Goal: Register for event/course

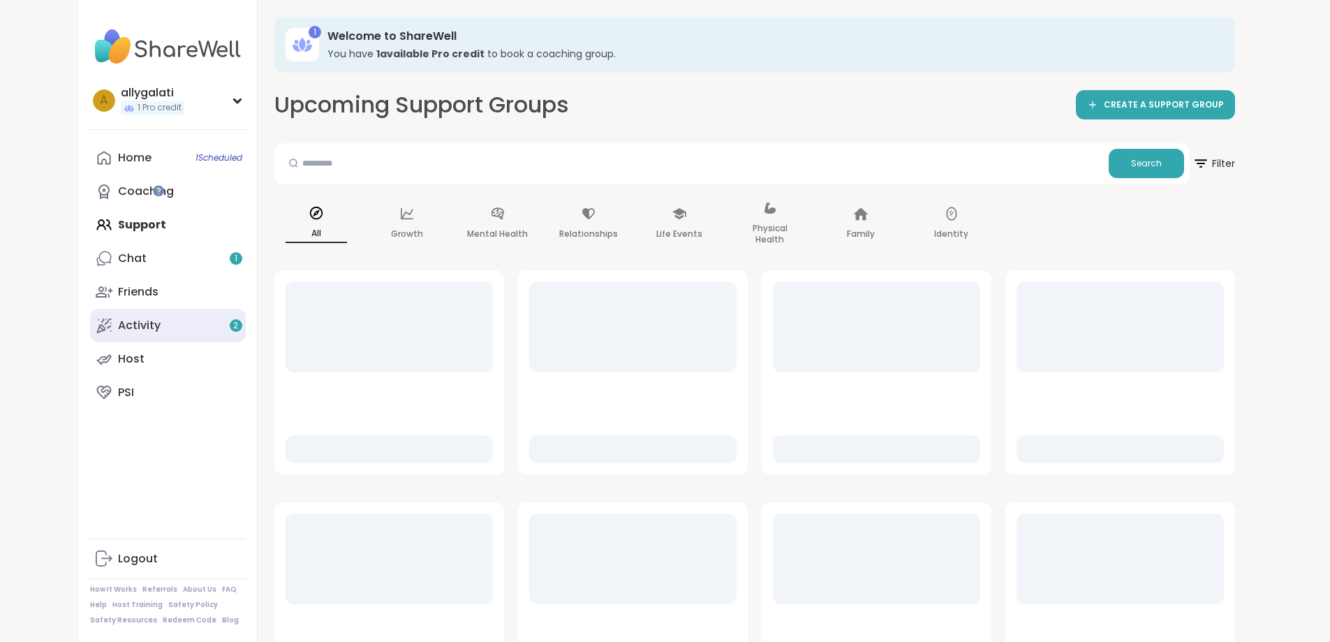
click at [99, 321] on link "Activity 2" at bounding box center [168, 326] width 156 height 34
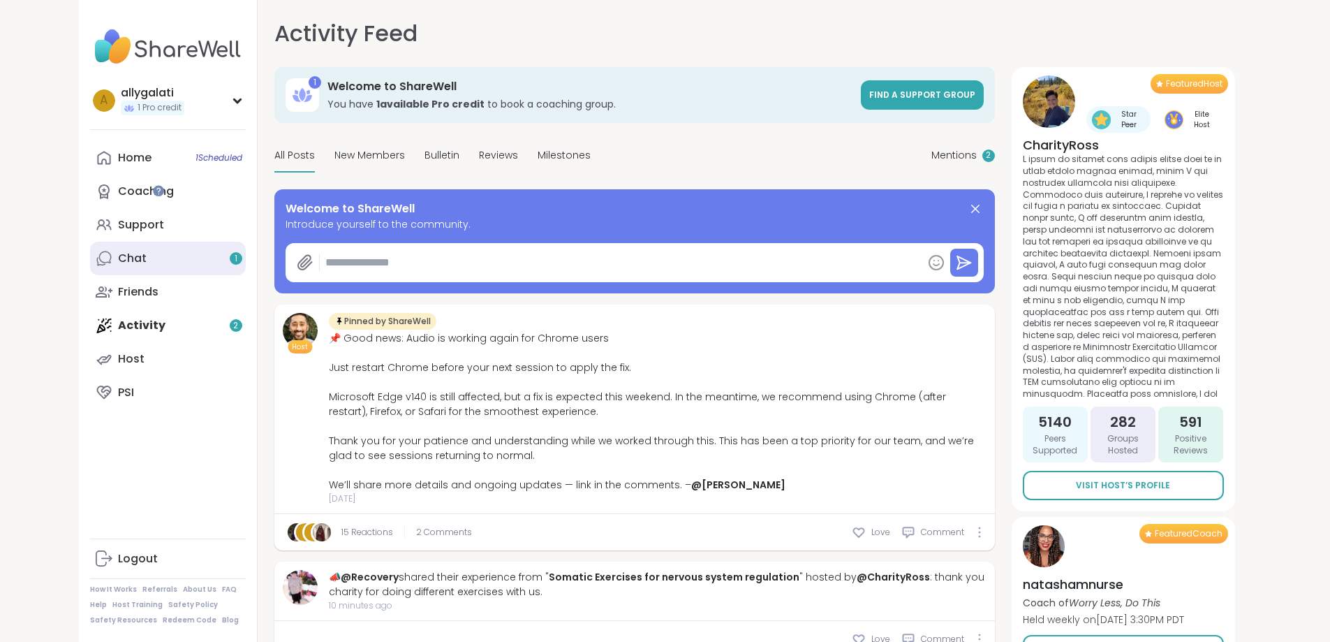
click at [90, 258] on link "Chat 1" at bounding box center [168, 259] width 156 height 34
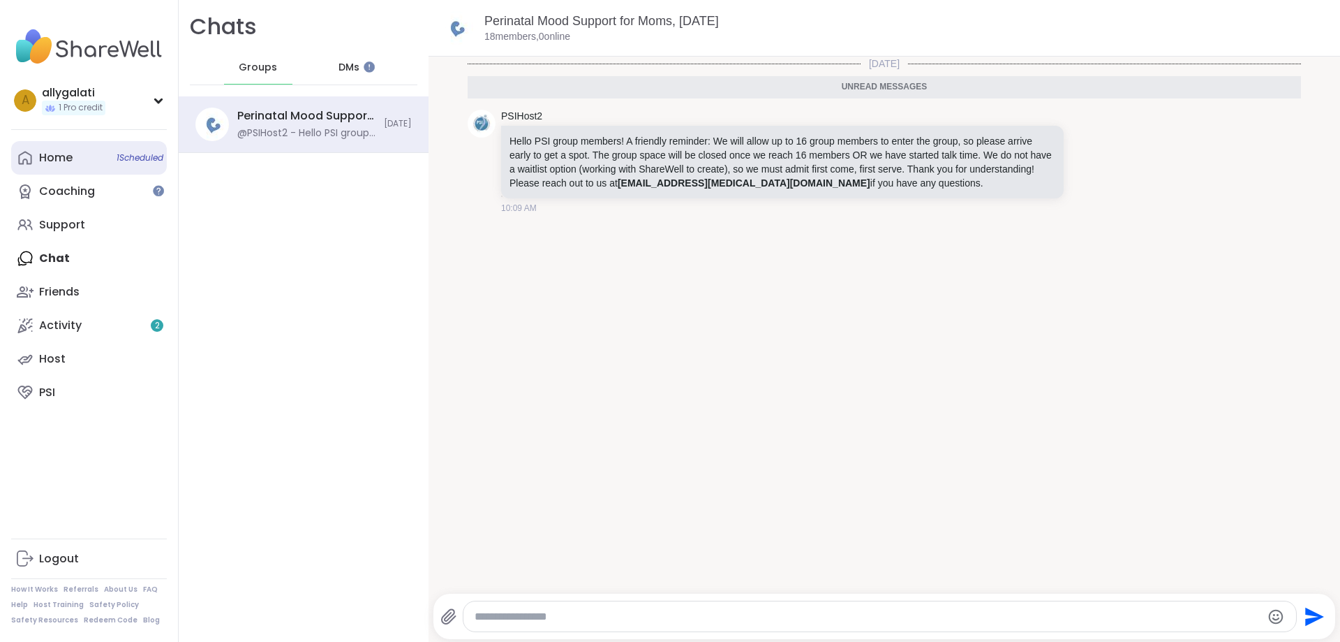
click at [87, 160] on link "Home 1 Scheduled" at bounding box center [89, 158] width 156 height 34
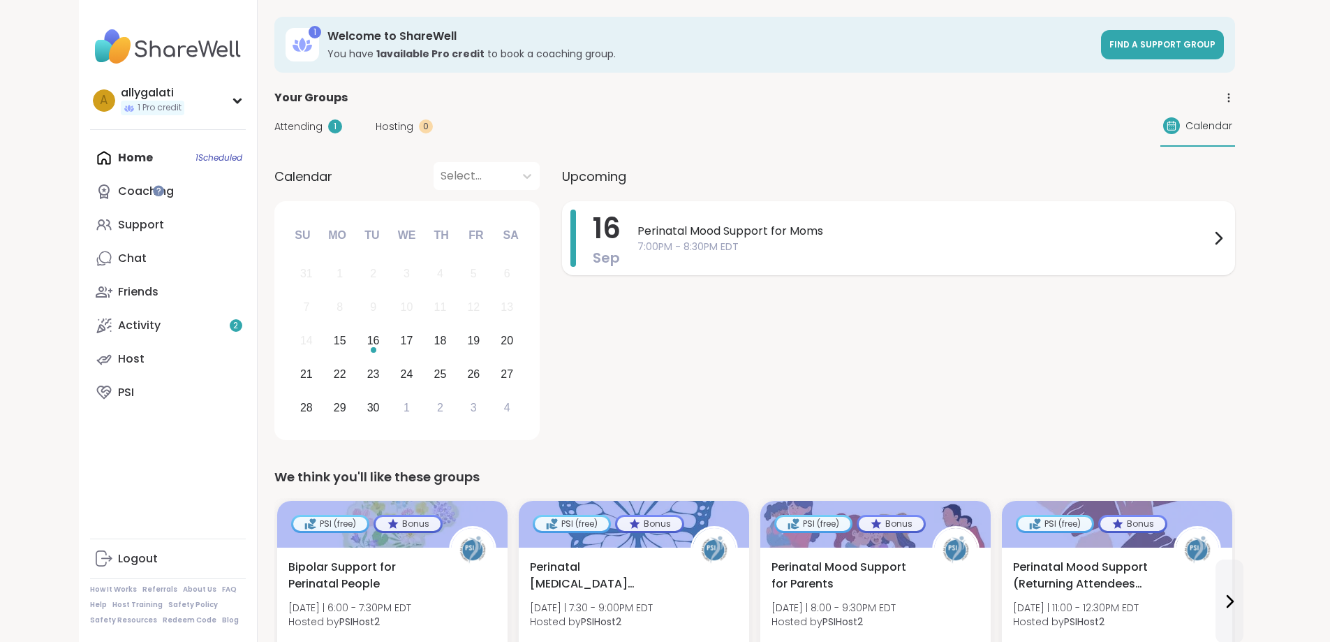
click at [1210, 238] on span "Perinatal Mood Support for Moms" at bounding box center [923, 231] width 572 height 17
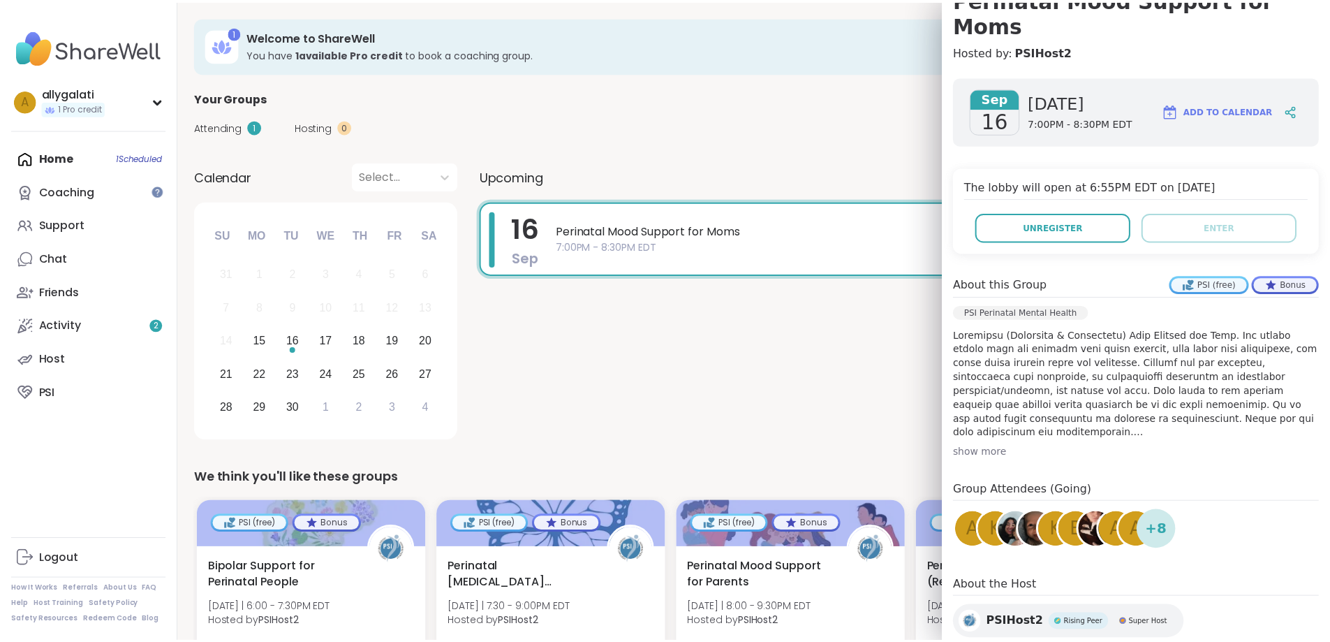
scroll to position [164, 0]
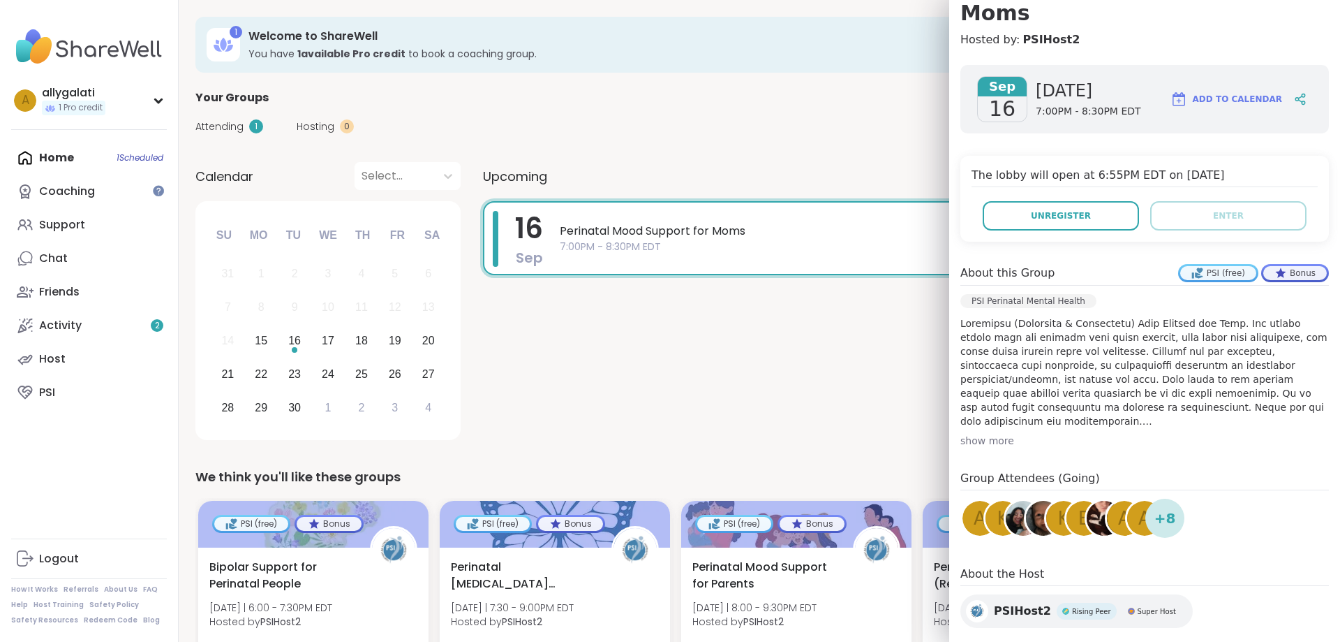
click at [803, 432] on div "[DATE] Perinatal Mood Support for Moms 7:00PM - 8:30PM EDT" at bounding box center [903, 323] width 840 height 244
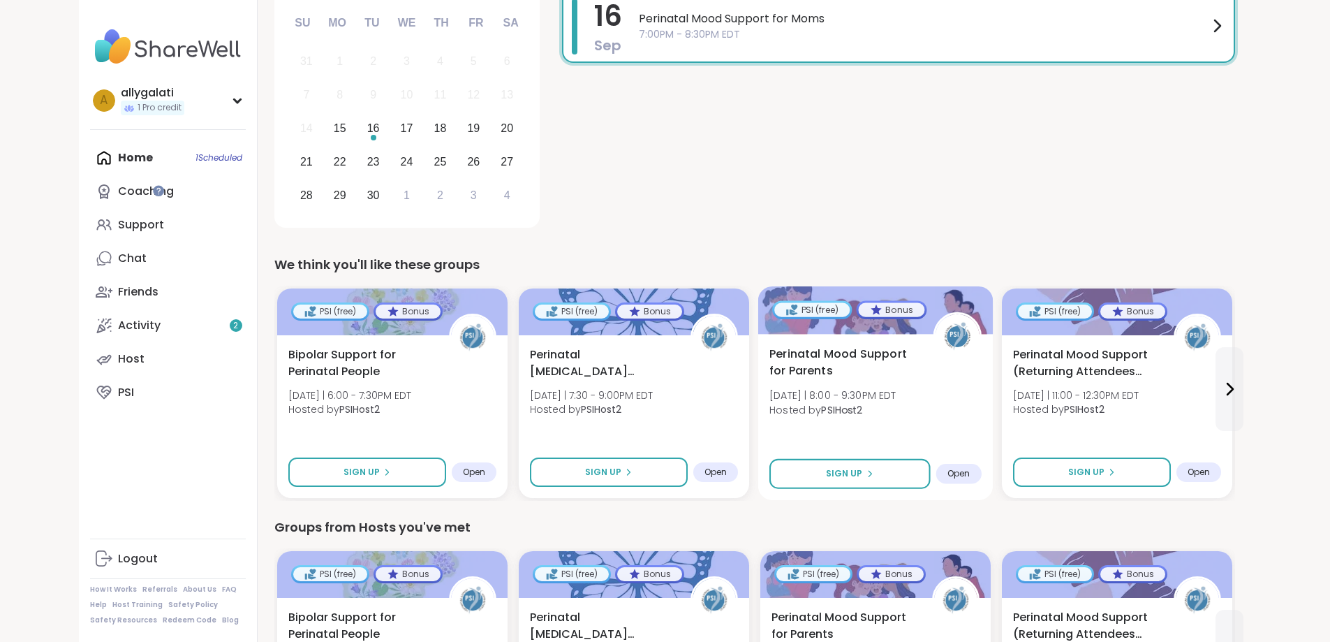
scroll to position [209, 0]
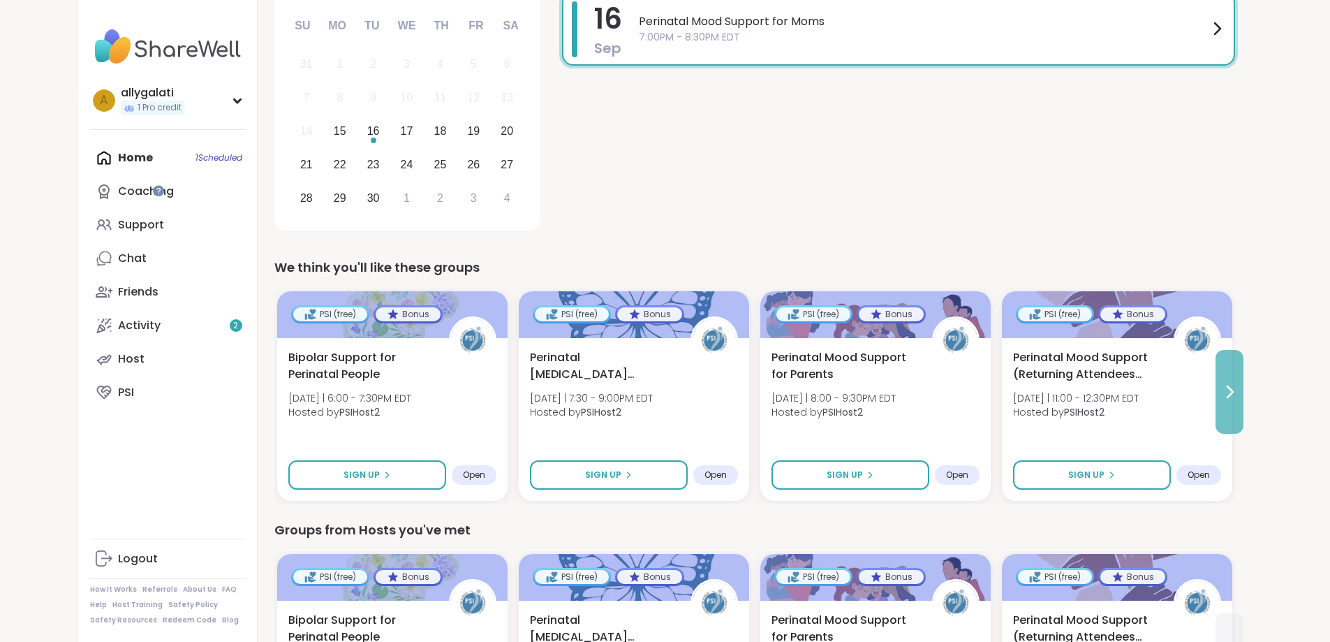
click at [1238, 392] on icon at bounding box center [1229, 391] width 17 height 17
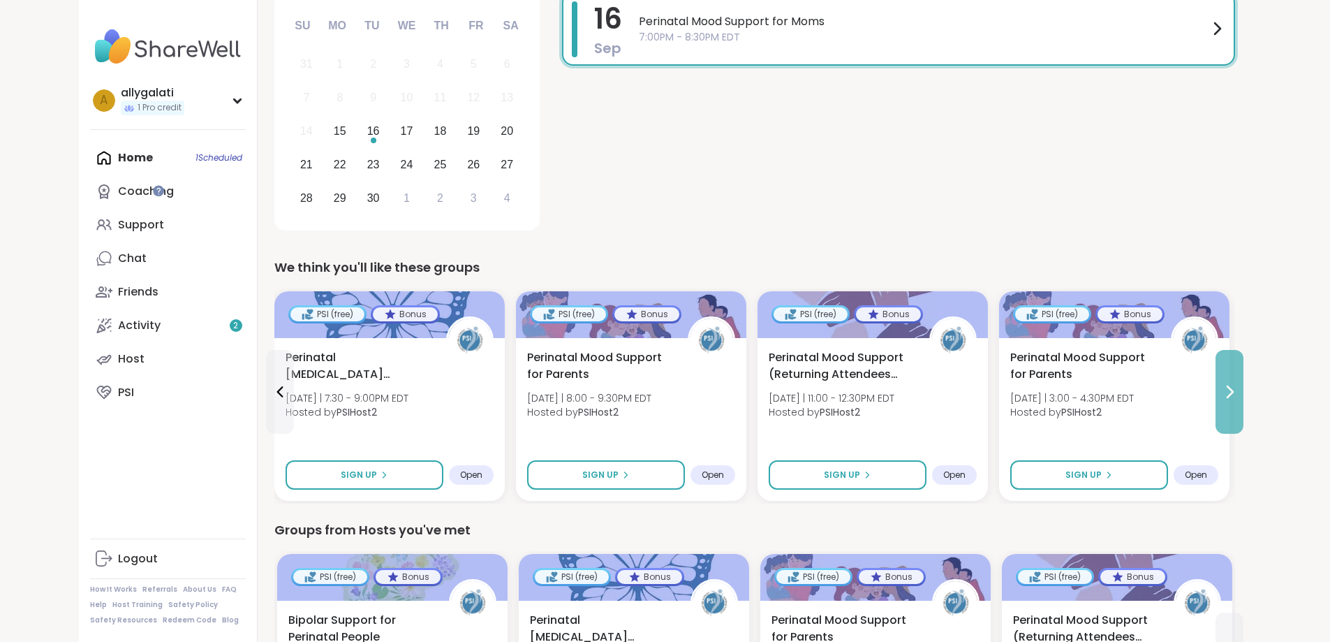
click at [1238, 392] on icon at bounding box center [1229, 391] width 17 height 17
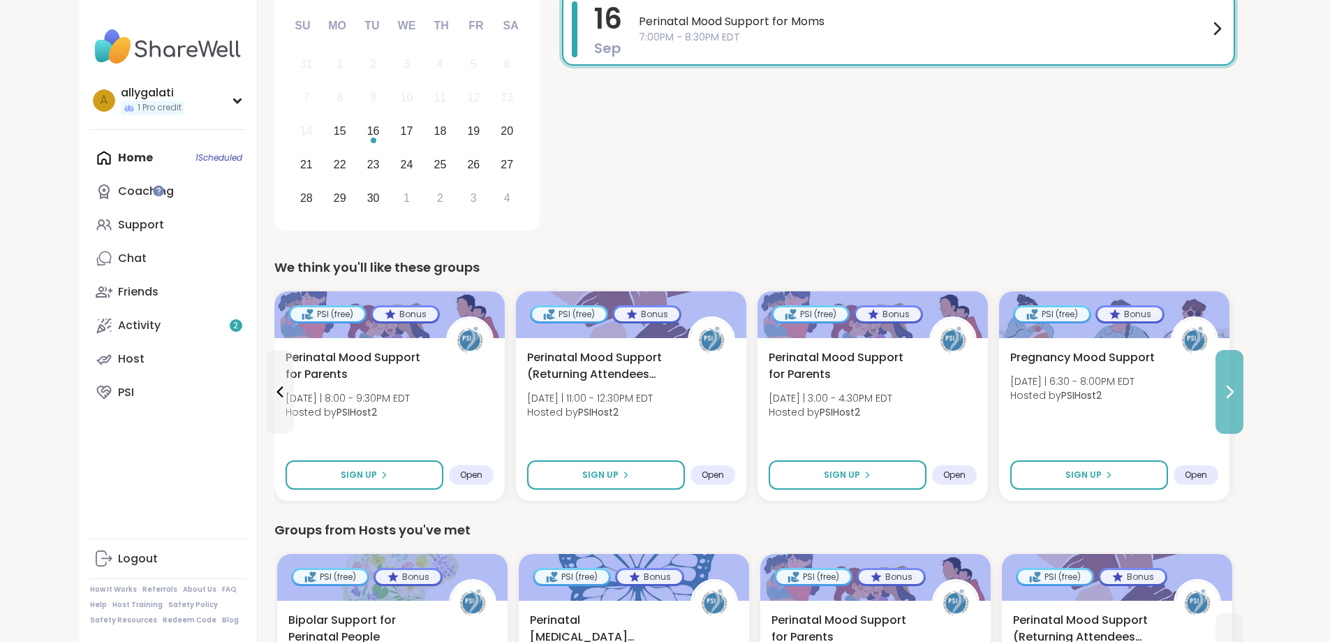
click at [1238, 393] on icon at bounding box center [1229, 391] width 17 height 17
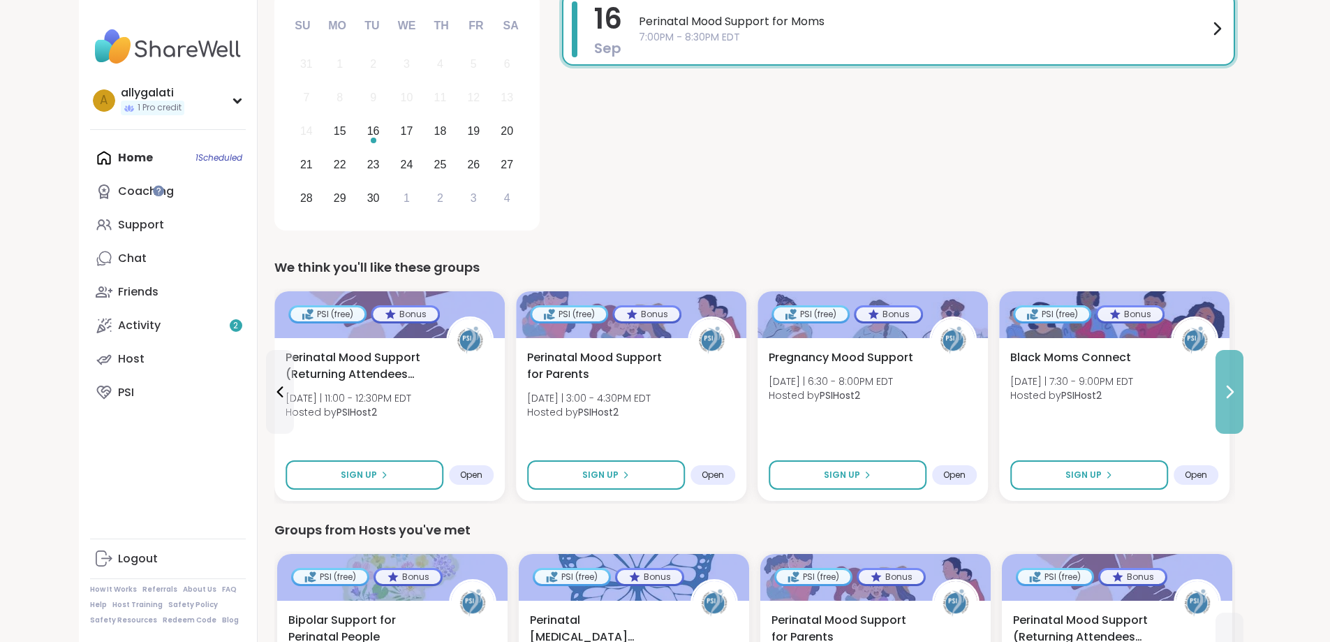
click at [1238, 393] on icon at bounding box center [1229, 391] width 17 height 17
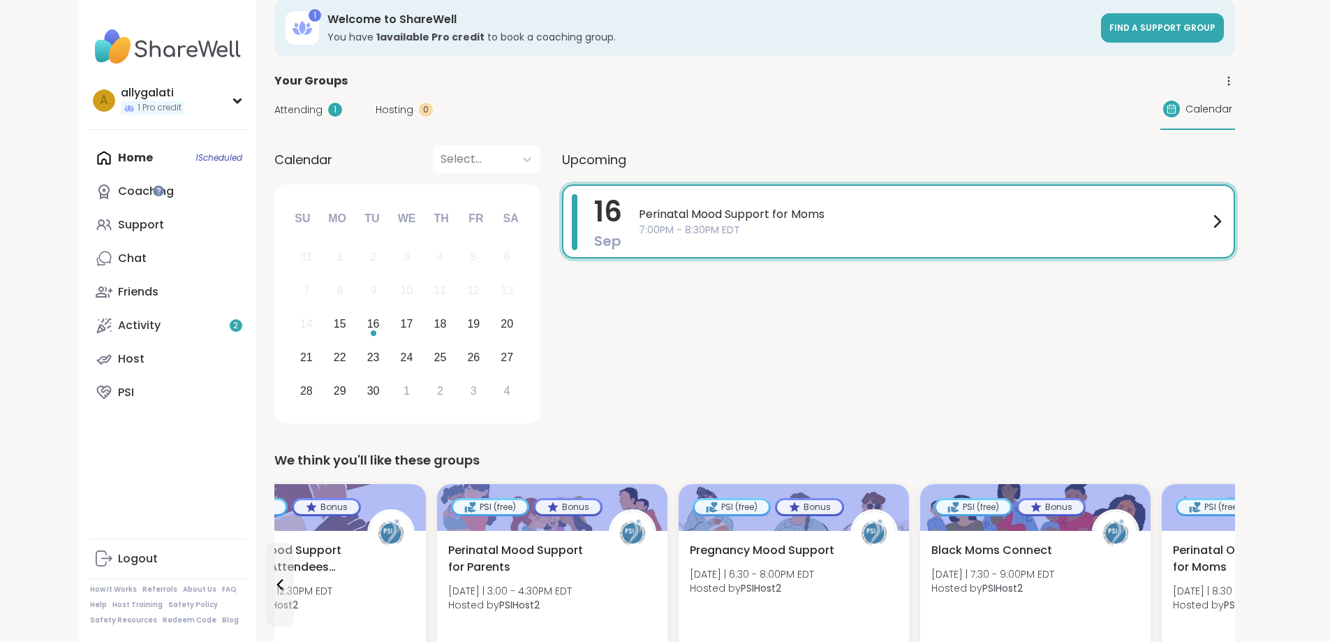
scroll to position [0, 0]
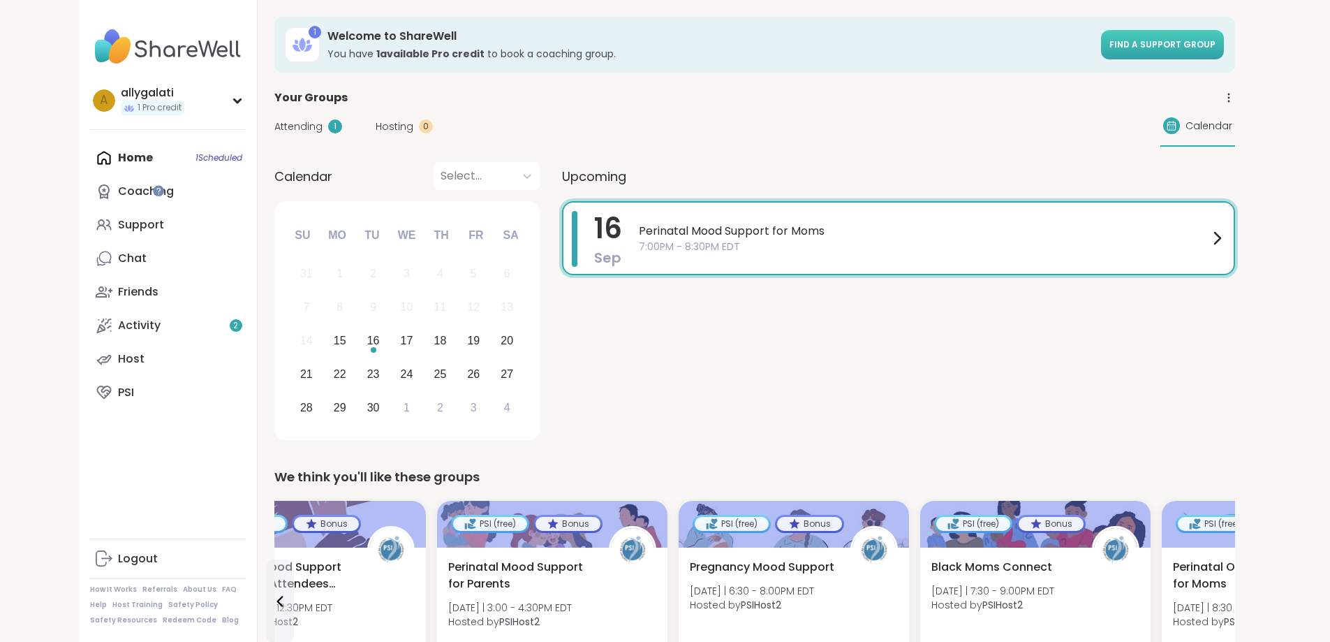
click at [1224, 54] on link "Find a support group" at bounding box center [1162, 44] width 123 height 29
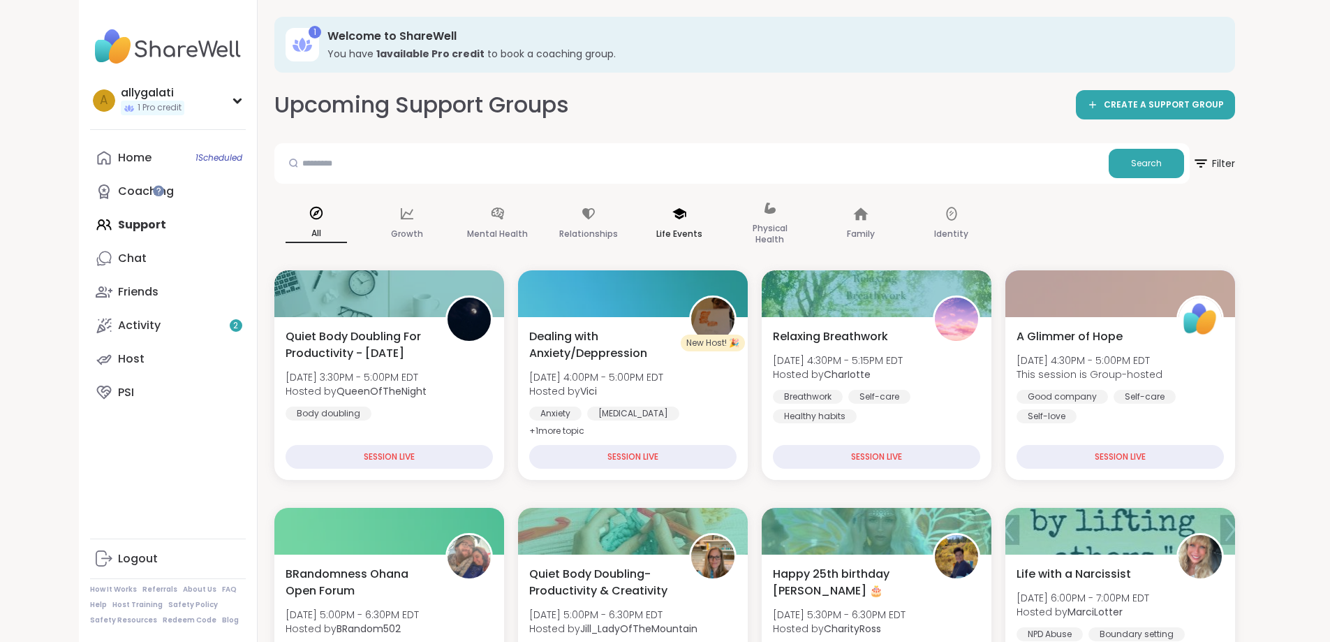
click at [656, 230] on p "Life Events" at bounding box center [679, 233] width 46 height 17
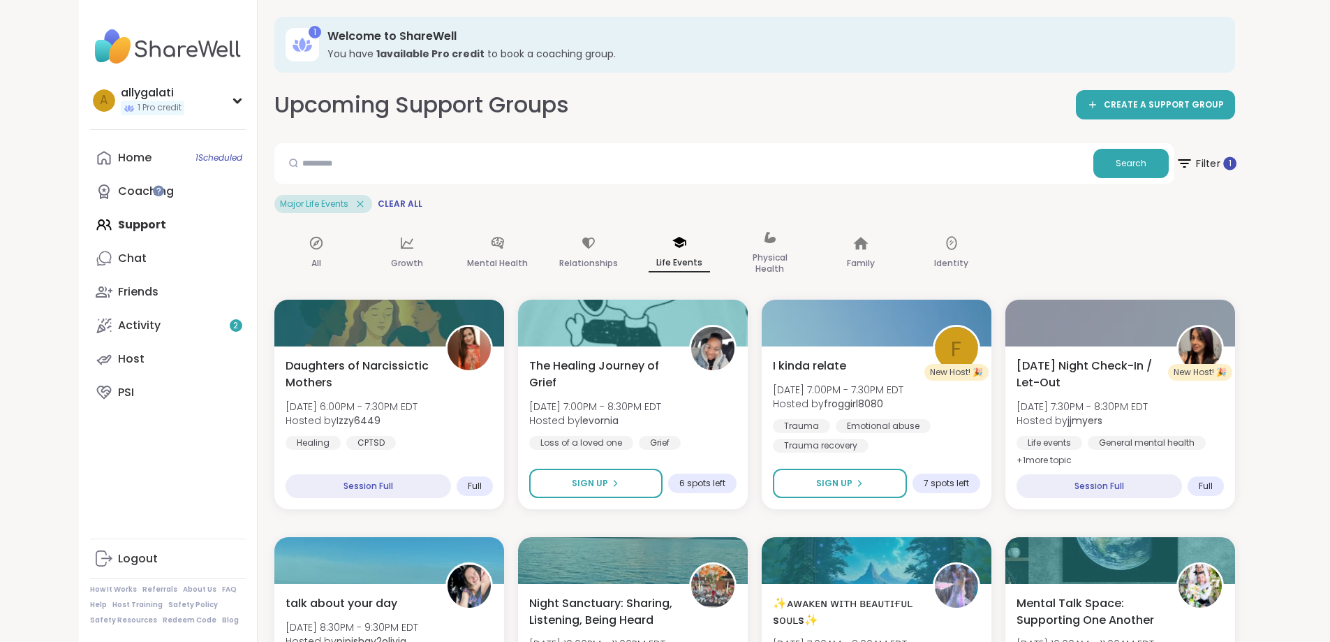
click at [1236, 168] on span "Filter 1" at bounding box center [1205, 163] width 61 height 35
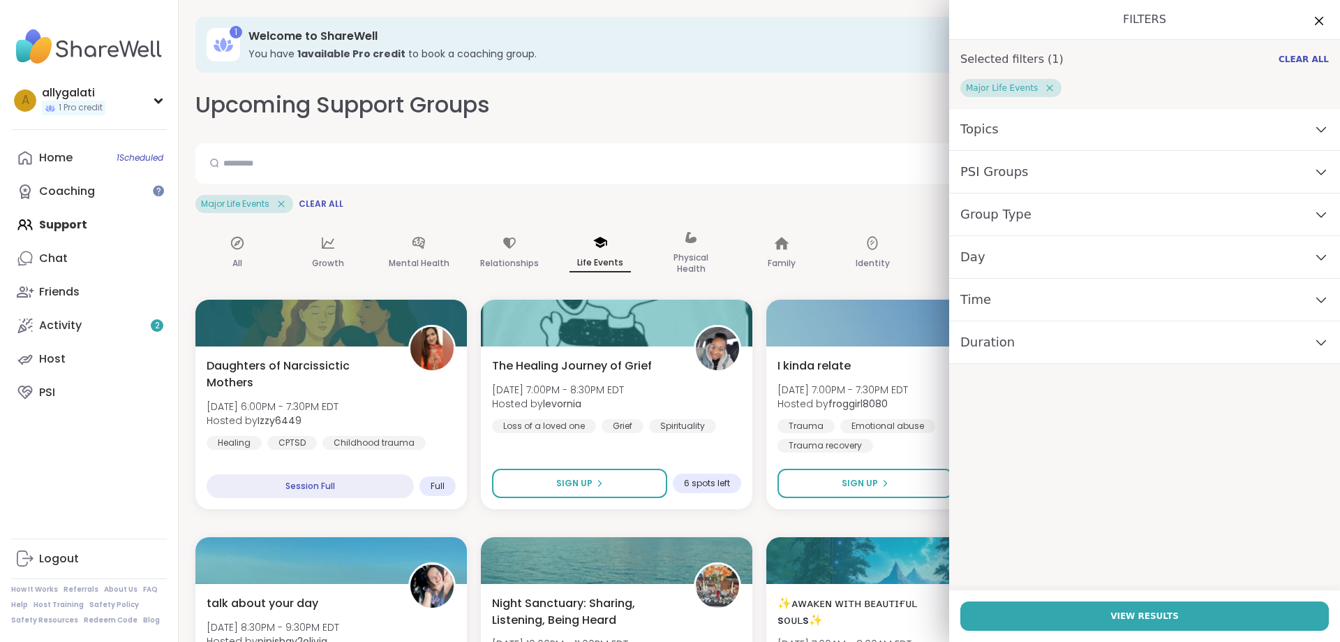
click at [1262, 177] on div "PSI Groups" at bounding box center [1144, 172] width 391 height 43
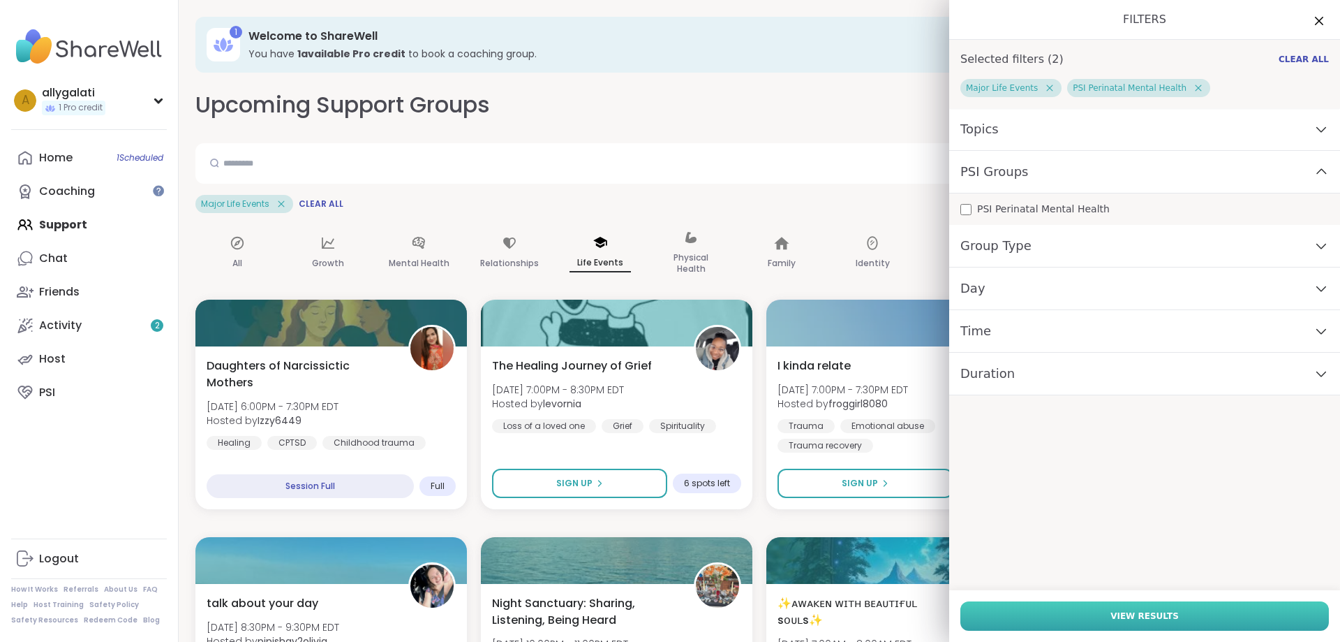
click at [1120, 614] on span "View Results" at bounding box center [1145, 615] width 68 height 13
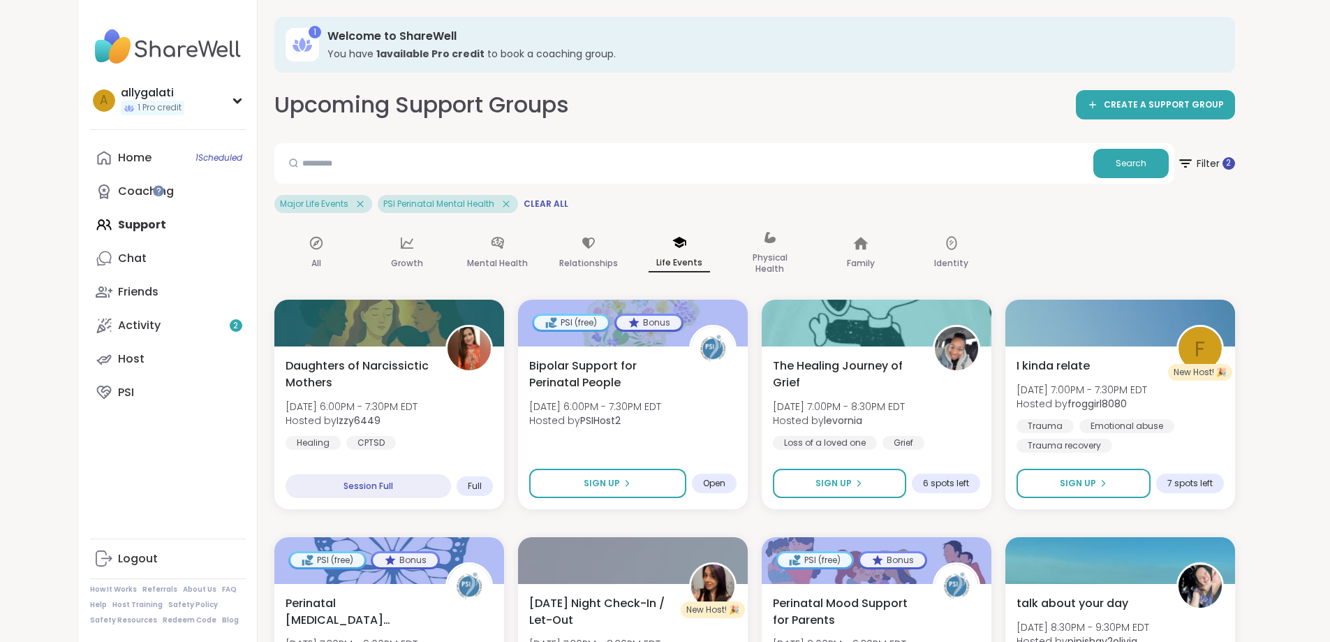
click at [357, 203] on icon at bounding box center [360, 203] width 6 height 6
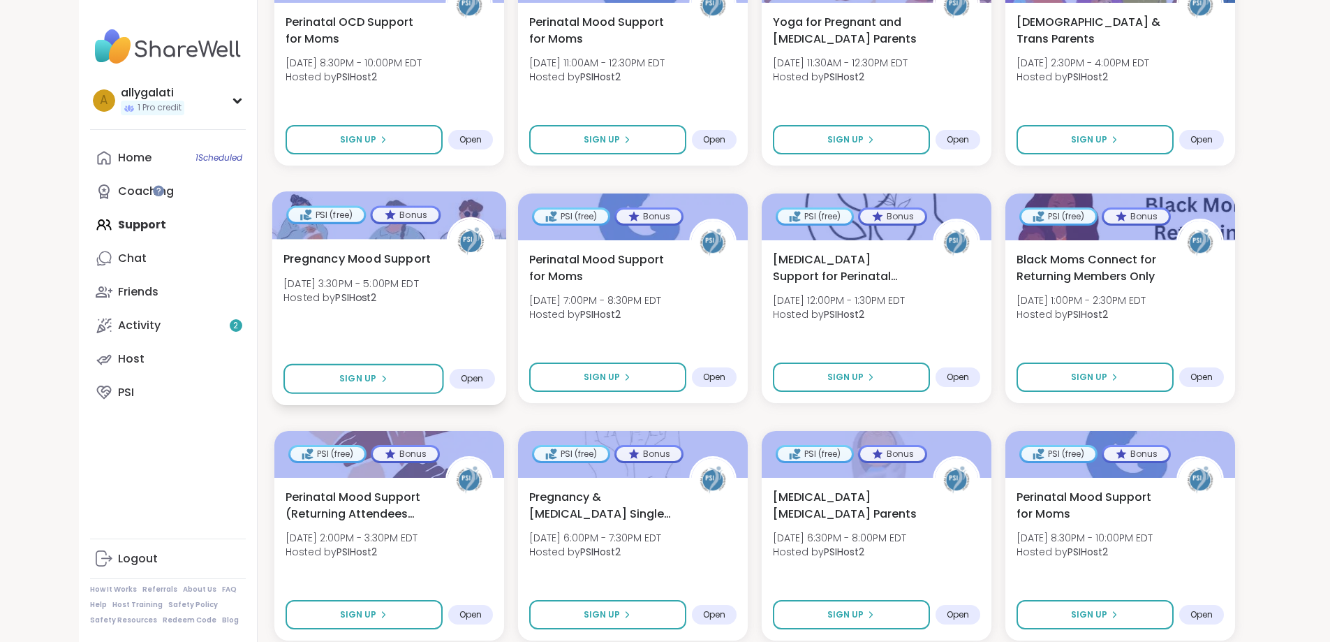
scroll to position [838, 0]
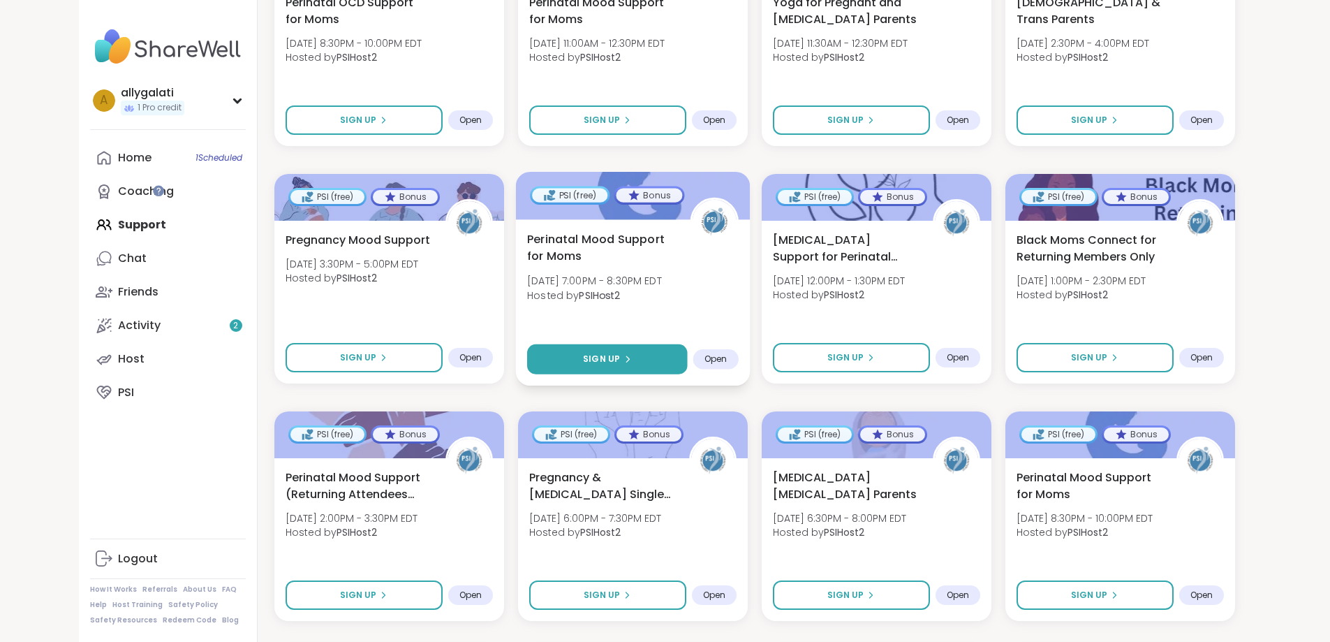
click at [583, 362] on span "Sign Up" at bounding box center [601, 359] width 37 height 13
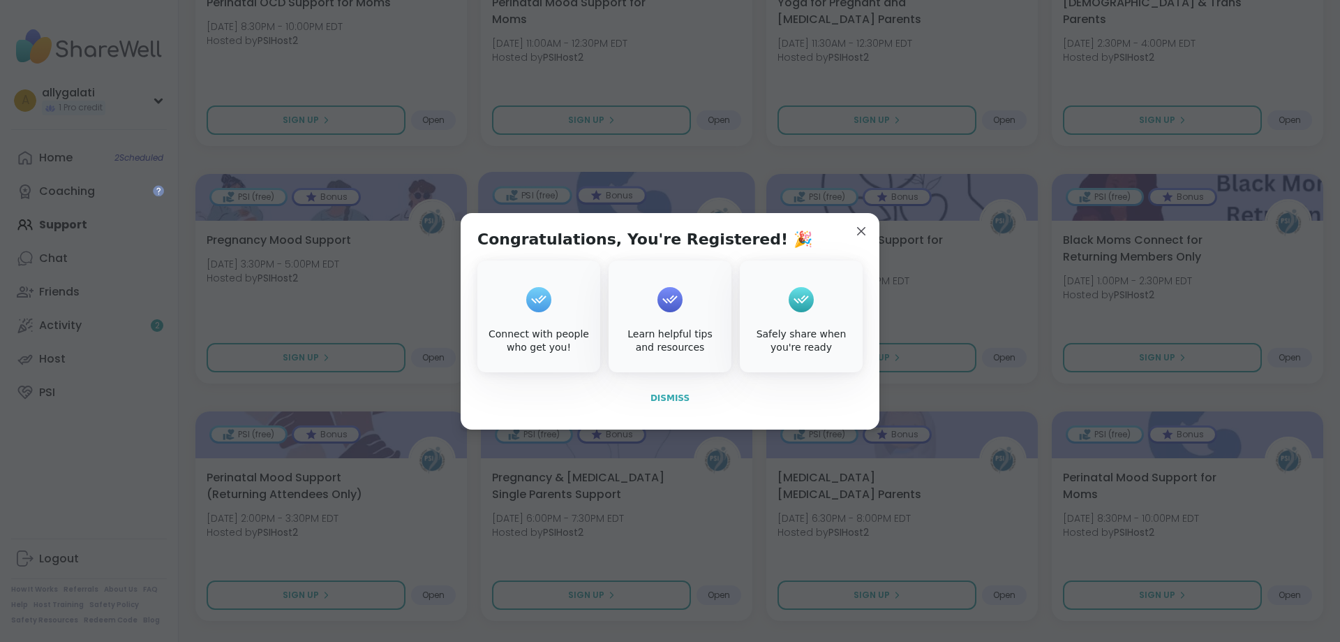
click at [663, 399] on span "Dismiss" at bounding box center [670, 398] width 39 height 10
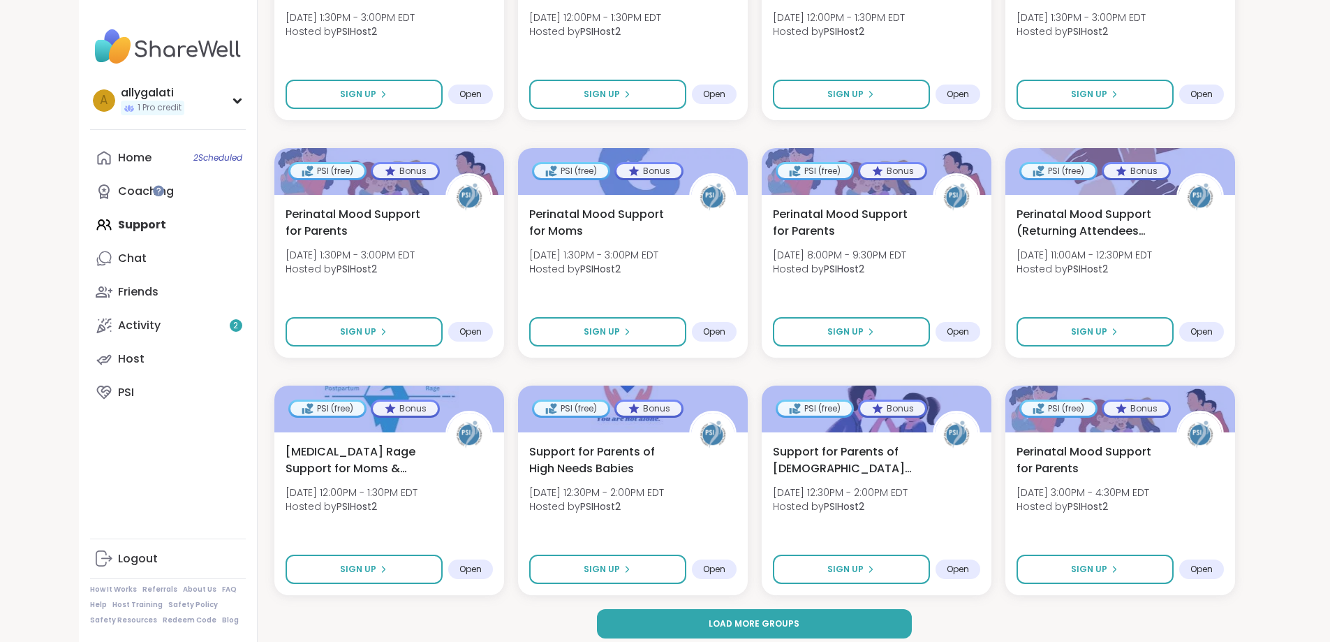
scroll to position [1823, 0]
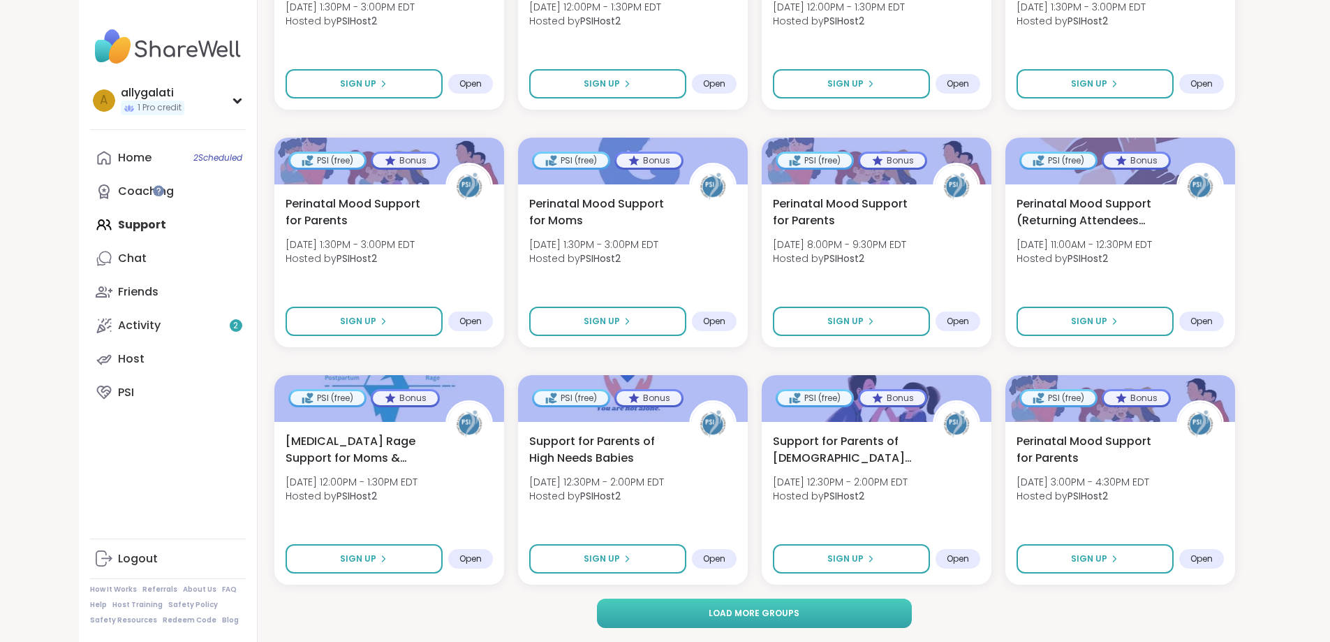
click at [704, 603] on button "Load more groups" at bounding box center [754, 612] width 315 height 29
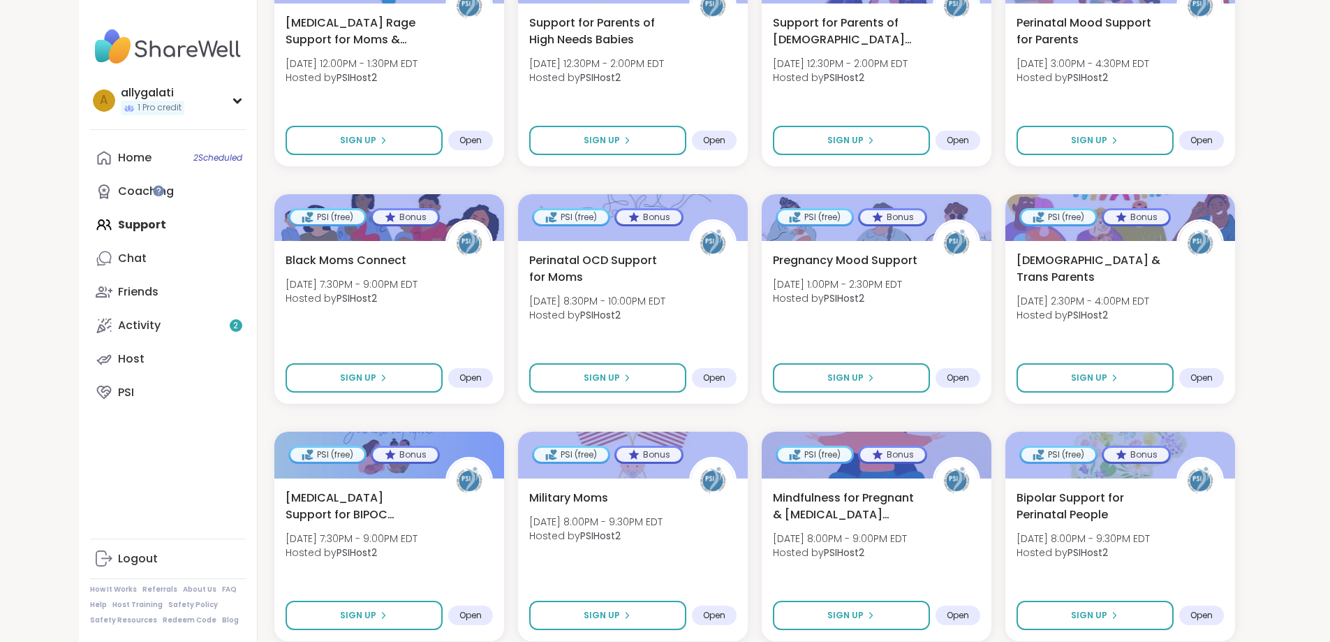
scroll to position [2242, 0]
click at [118, 162] on div "Home 2 Scheduled" at bounding box center [135, 157] width 34 height 15
